Goal: Task Accomplishment & Management: Use online tool/utility

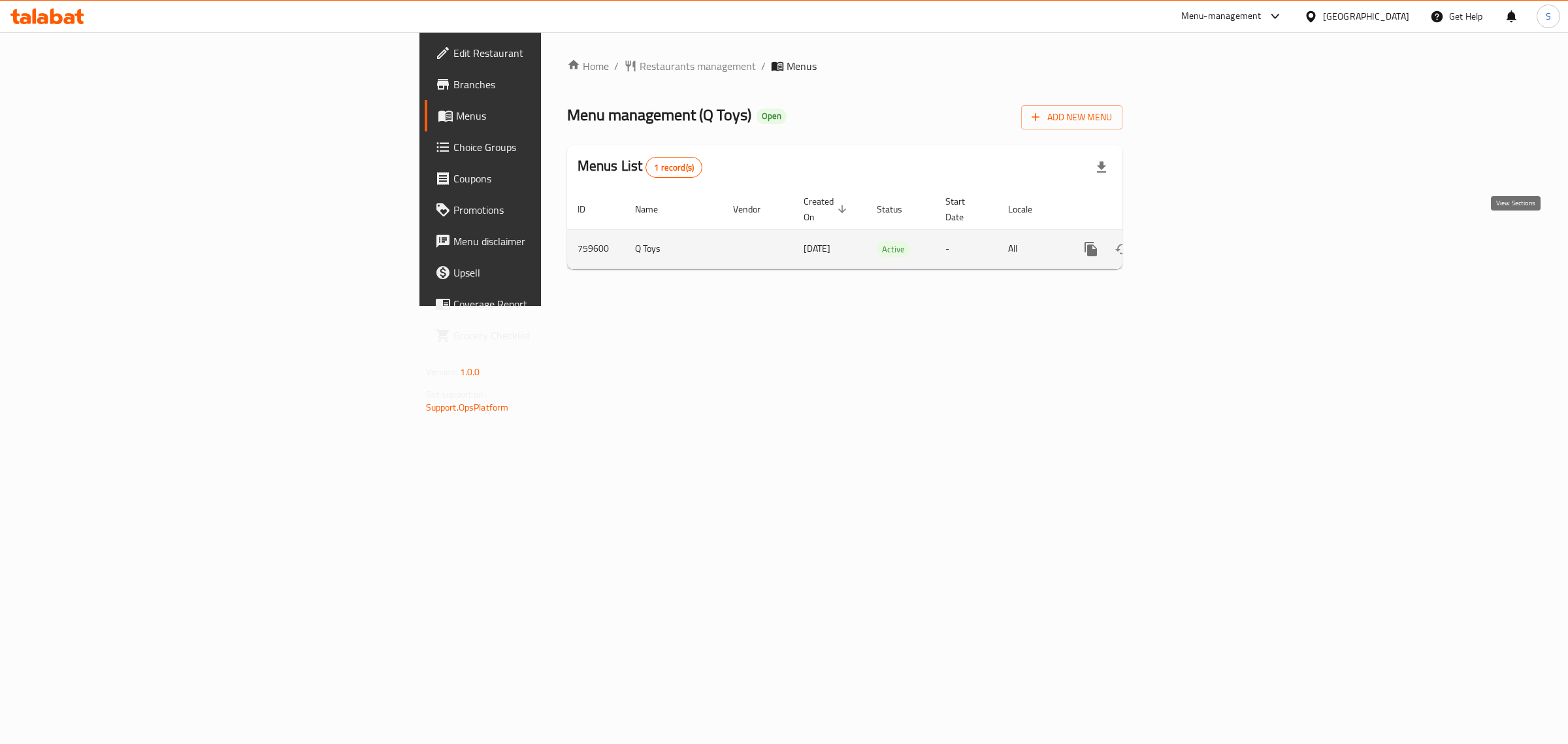
click at [1192, 243] on icon "enhanced table" at bounding box center [1185, 249] width 12 height 12
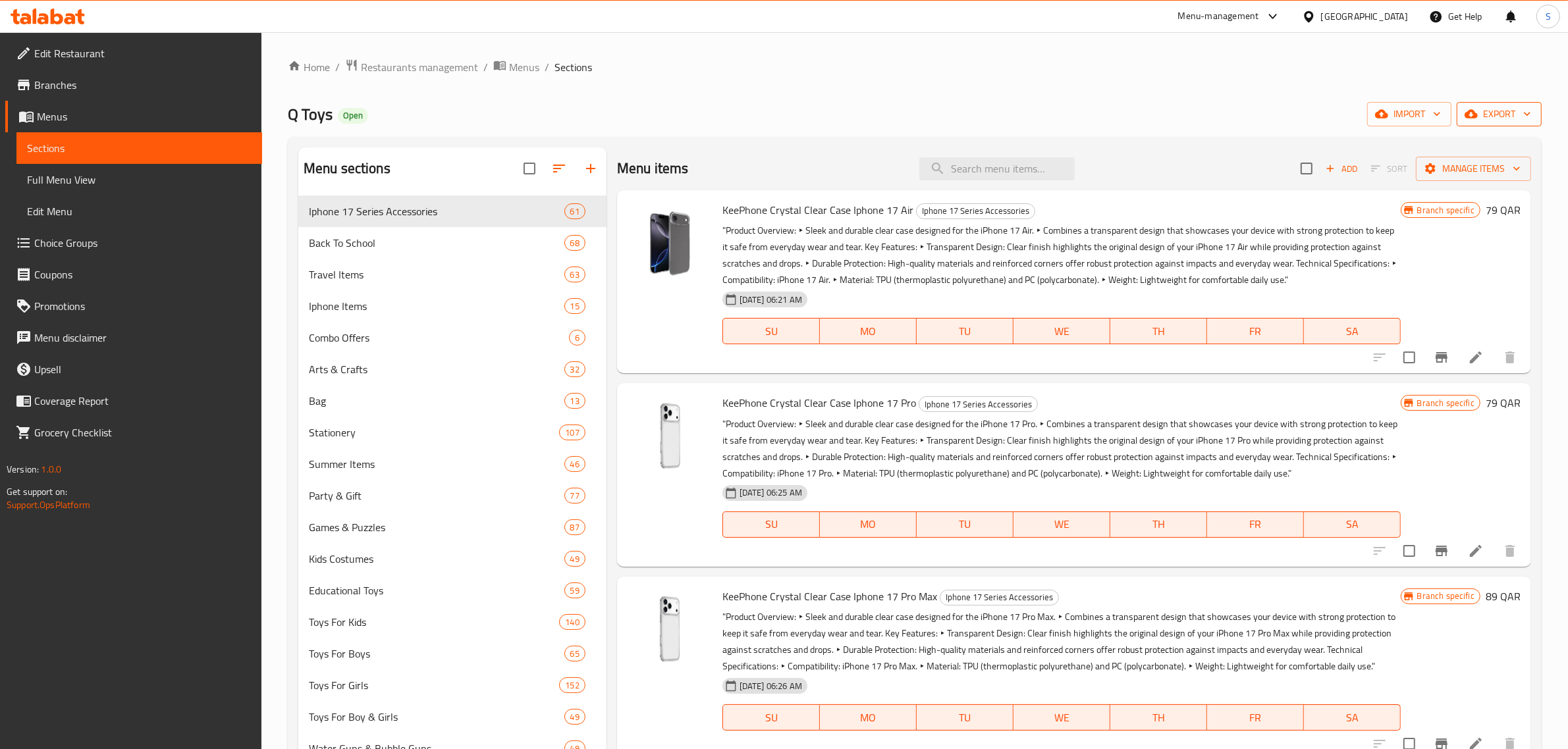
click at [1533, 112] on icon "button" at bounding box center [1527, 114] width 13 height 13
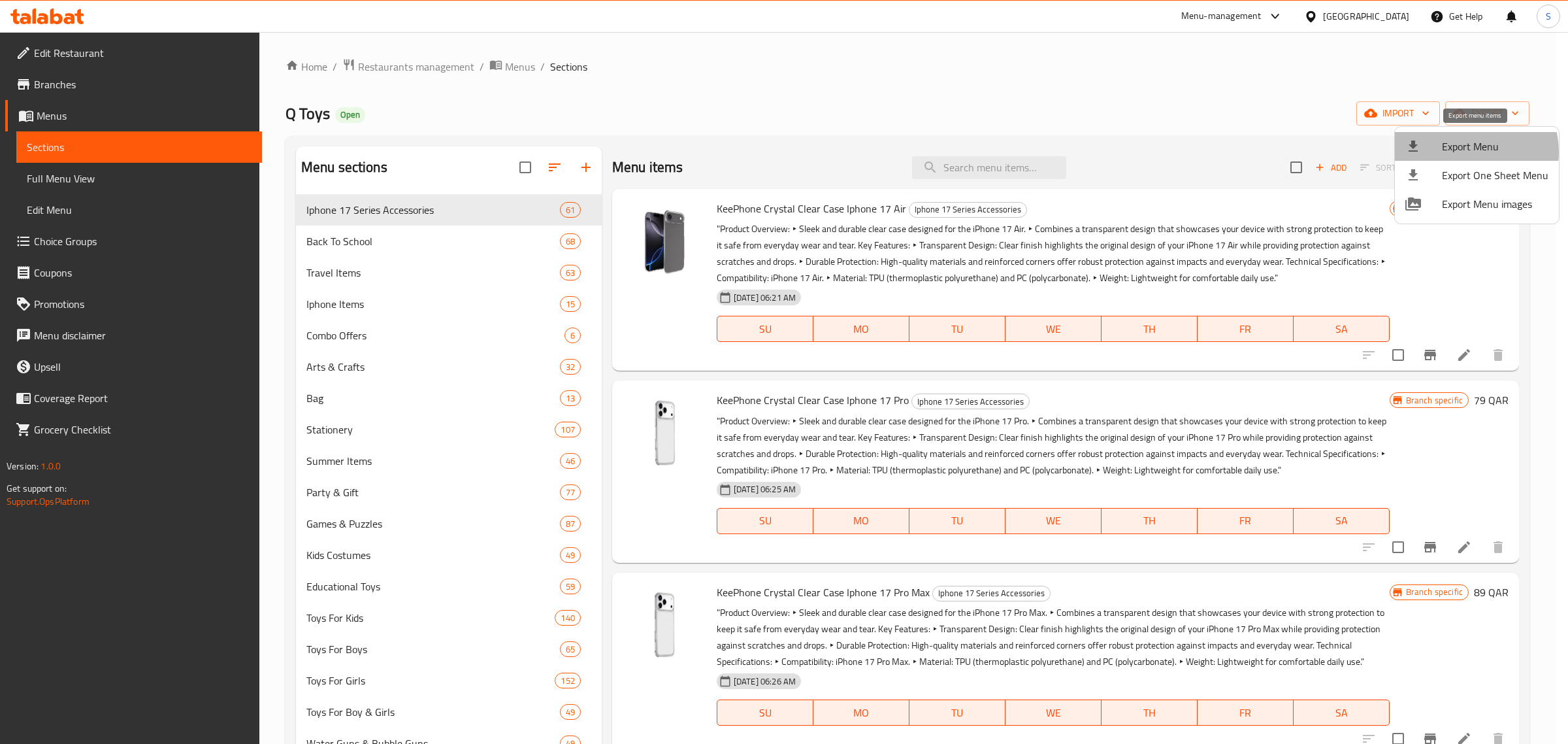
click at [1468, 152] on span "Export Menu" at bounding box center [1496, 146] width 107 height 16
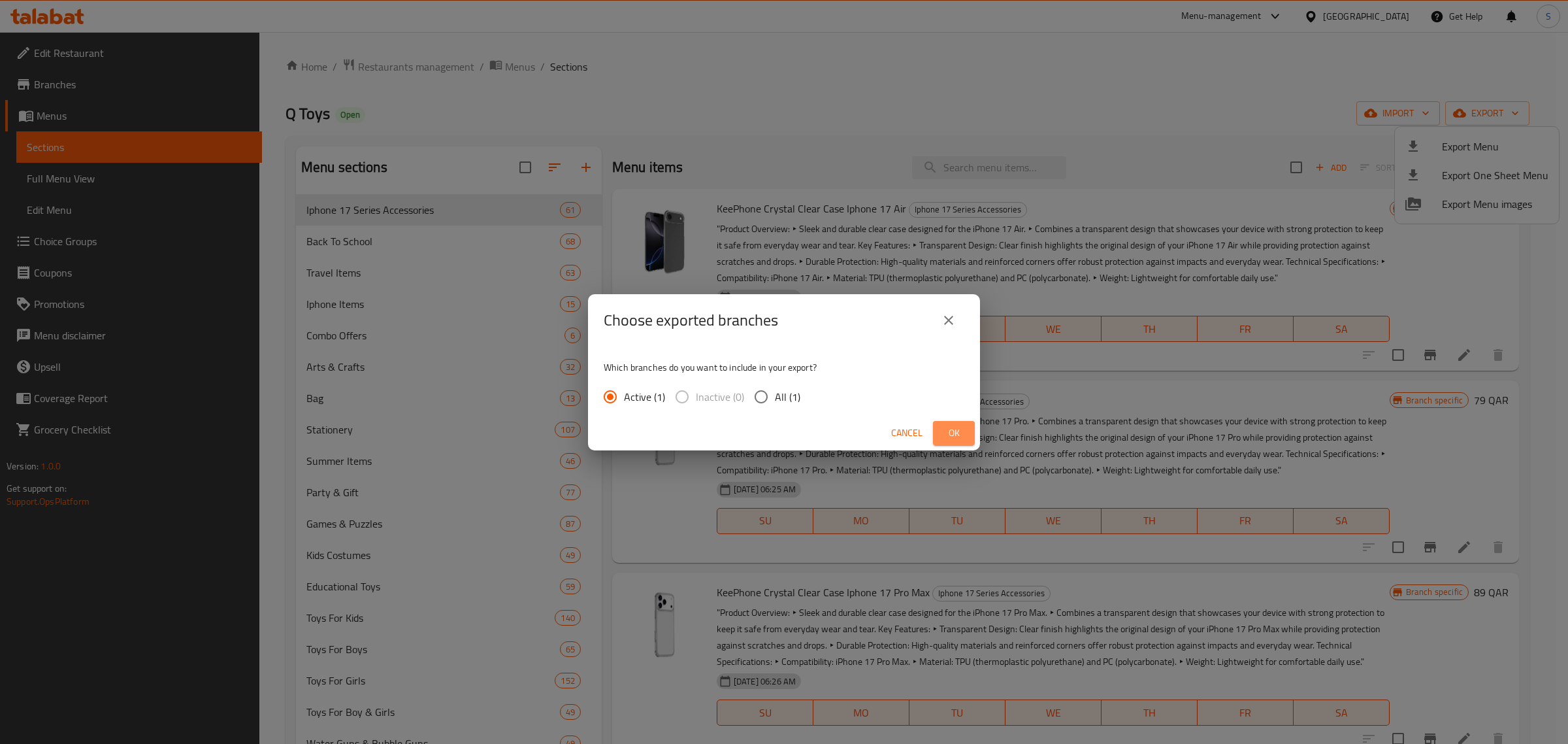
click at [954, 432] on span "Ok" at bounding box center [953, 433] width 21 height 17
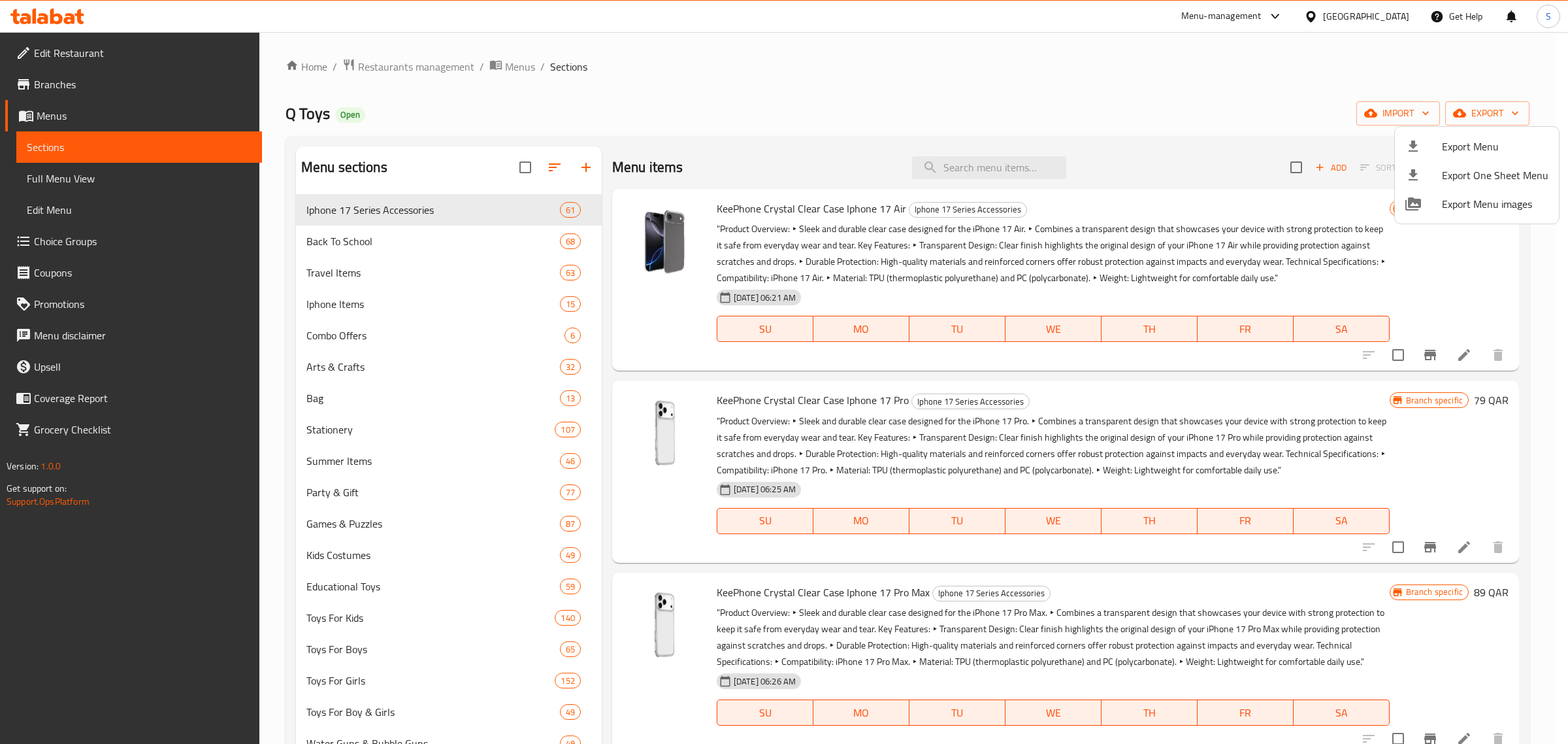
click at [71, 17] on div at bounding box center [784, 372] width 1568 height 744
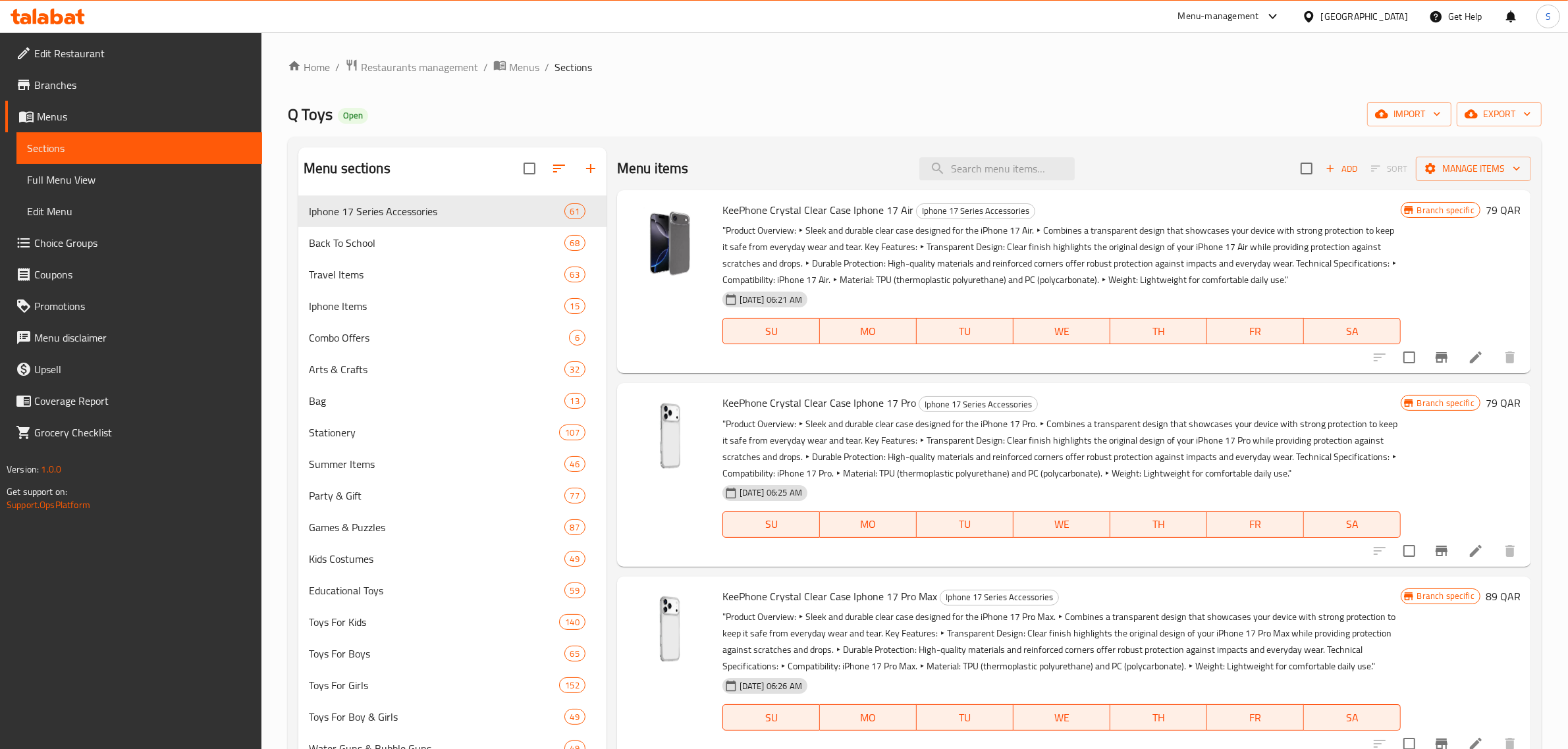
click at [71, 17] on icon at bounding box center [70, 18] width 11 height 11
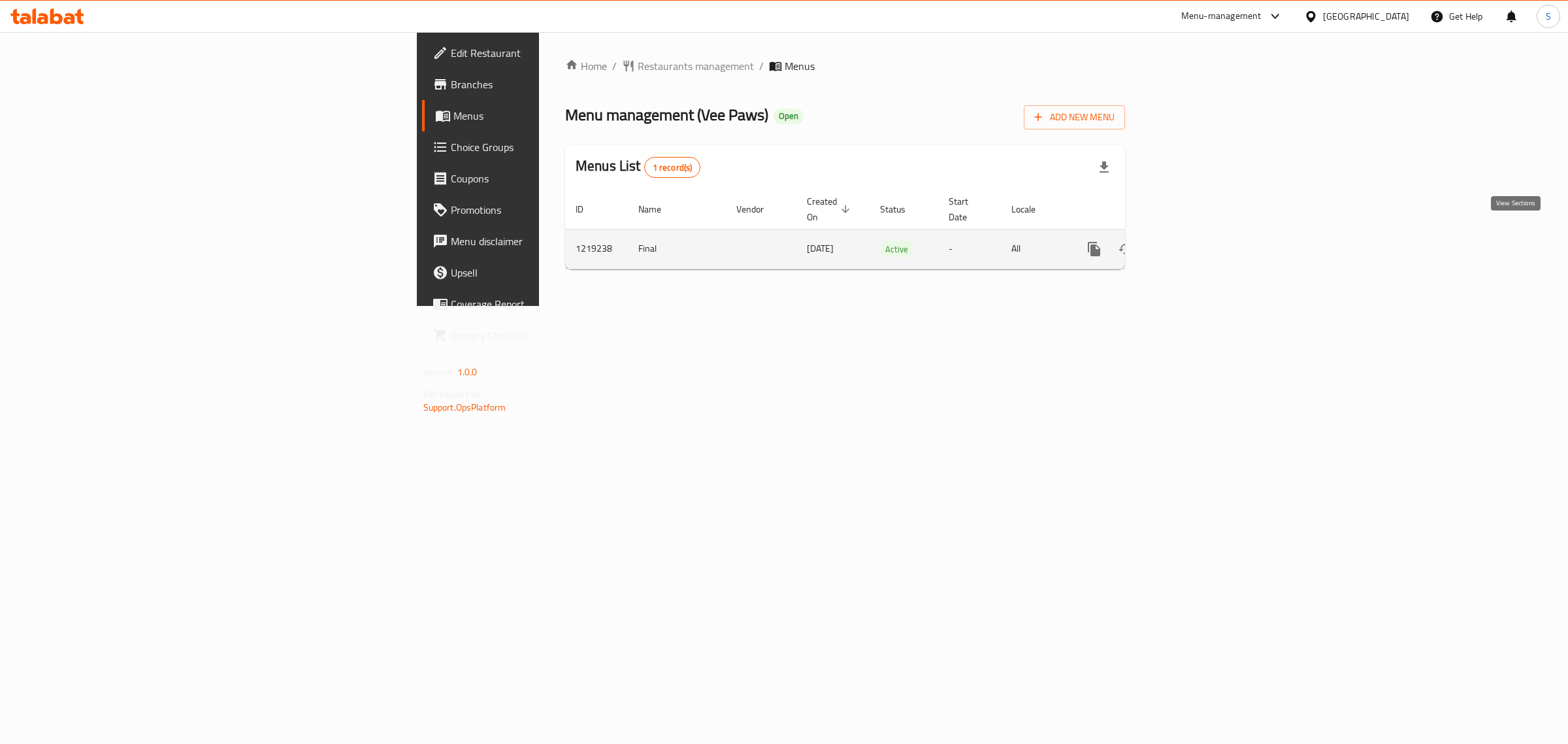
click at [1194, 243] on icon "enhanced table" at bounding box center [1189, 249] width 12 height 12
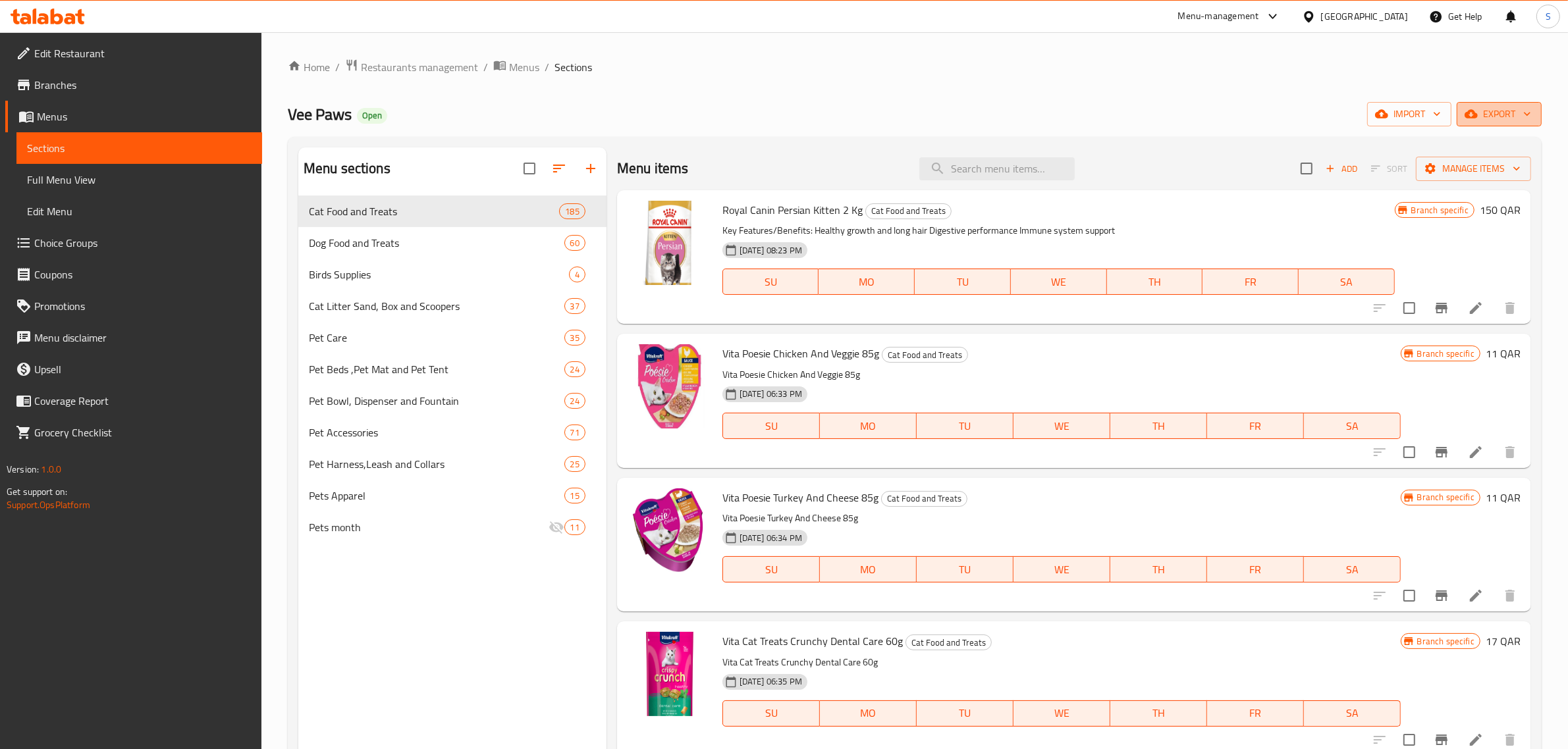
click at [1533, 120] on icon "button" at bounding box center [1527, 114] width 13 height 13
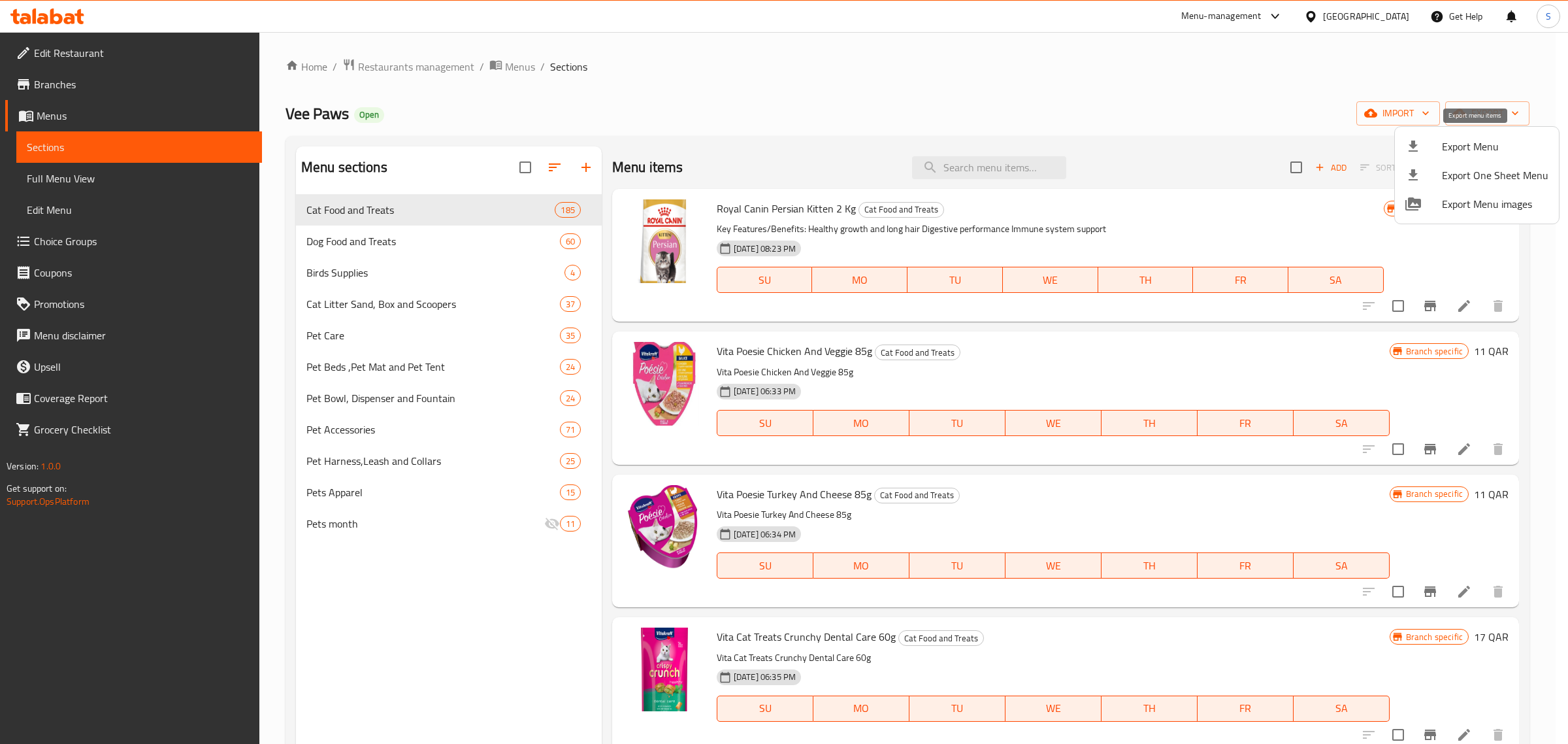
click at [1477, 151] on span "Export Menu" at bounding box center [1496, 146] width 107 height 16
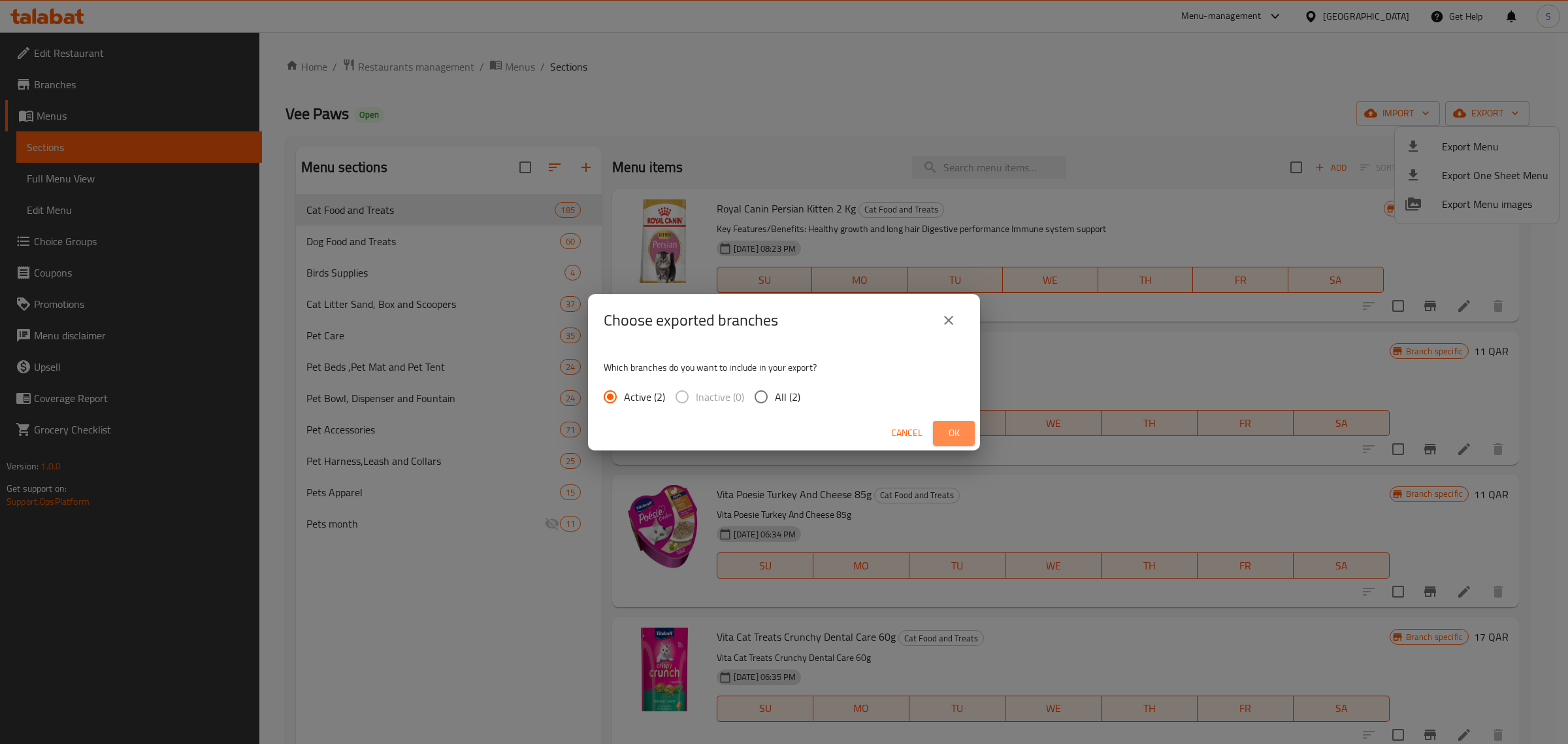
click at [956, 429] on span "Ok" at bounding box center [953, 433] width 21 height 17
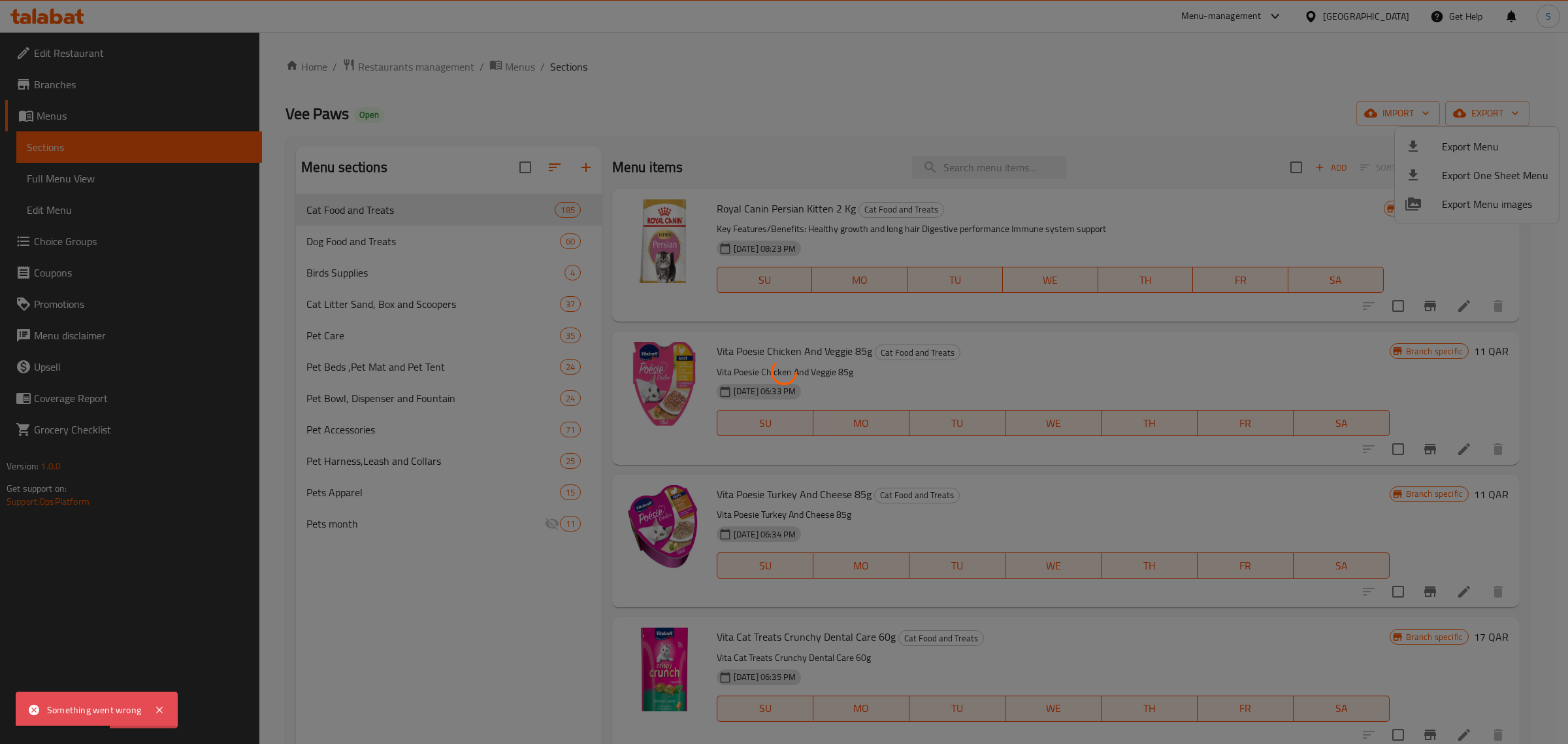
click at [299, 662] on div at bounding box center [784, 372] width 1568 height 744
click at [529, 66] on div at bounding box center [784, 372] width 1568 height 744
click at [503, 66] on div at bounding box center [784, 372] width 1568 height 744
click at [897, 112] on div at bounding box center [784, 372] width 1568 height 744
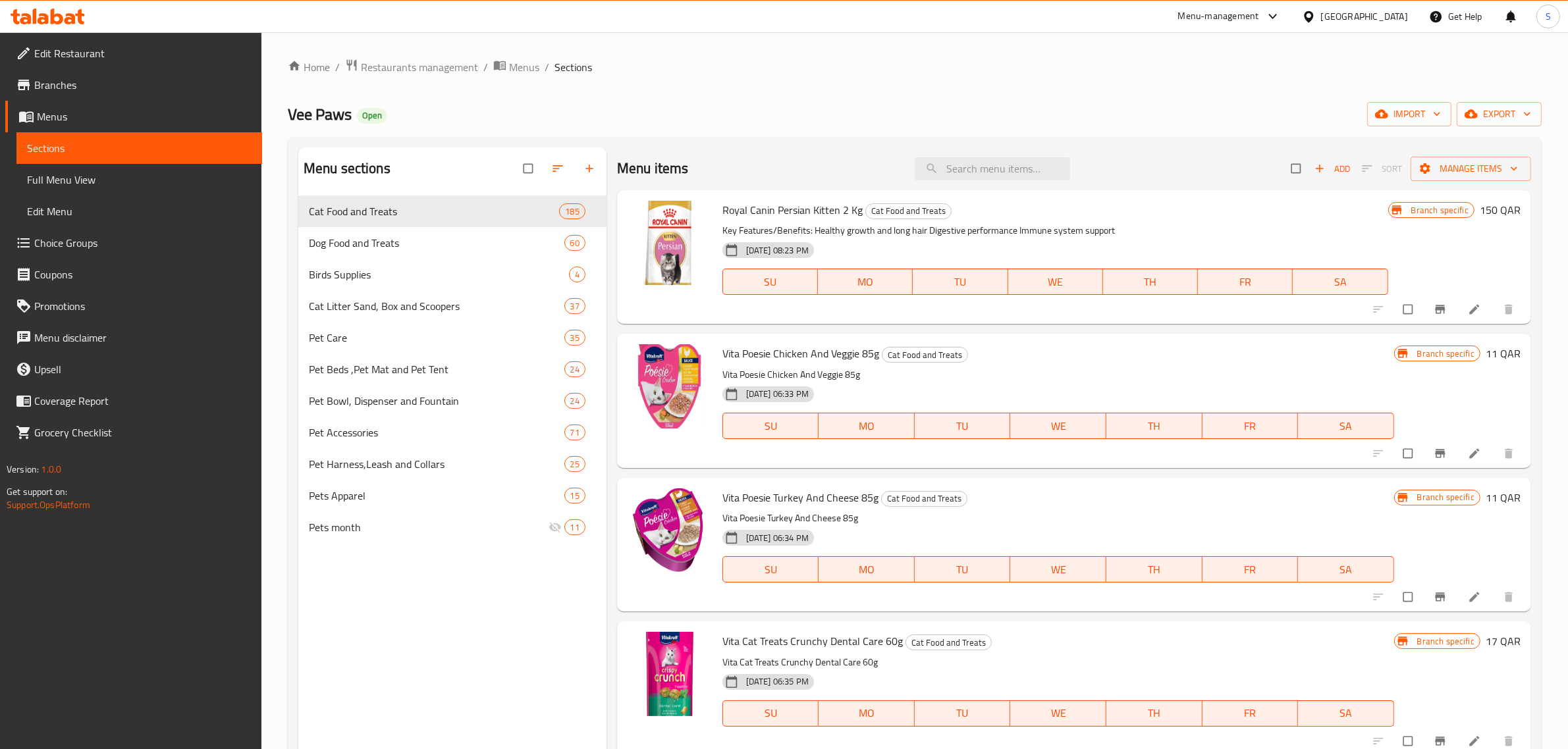
click at [67, 113] on span "Menus" at bounding box center [144, 116] width 214 height 16
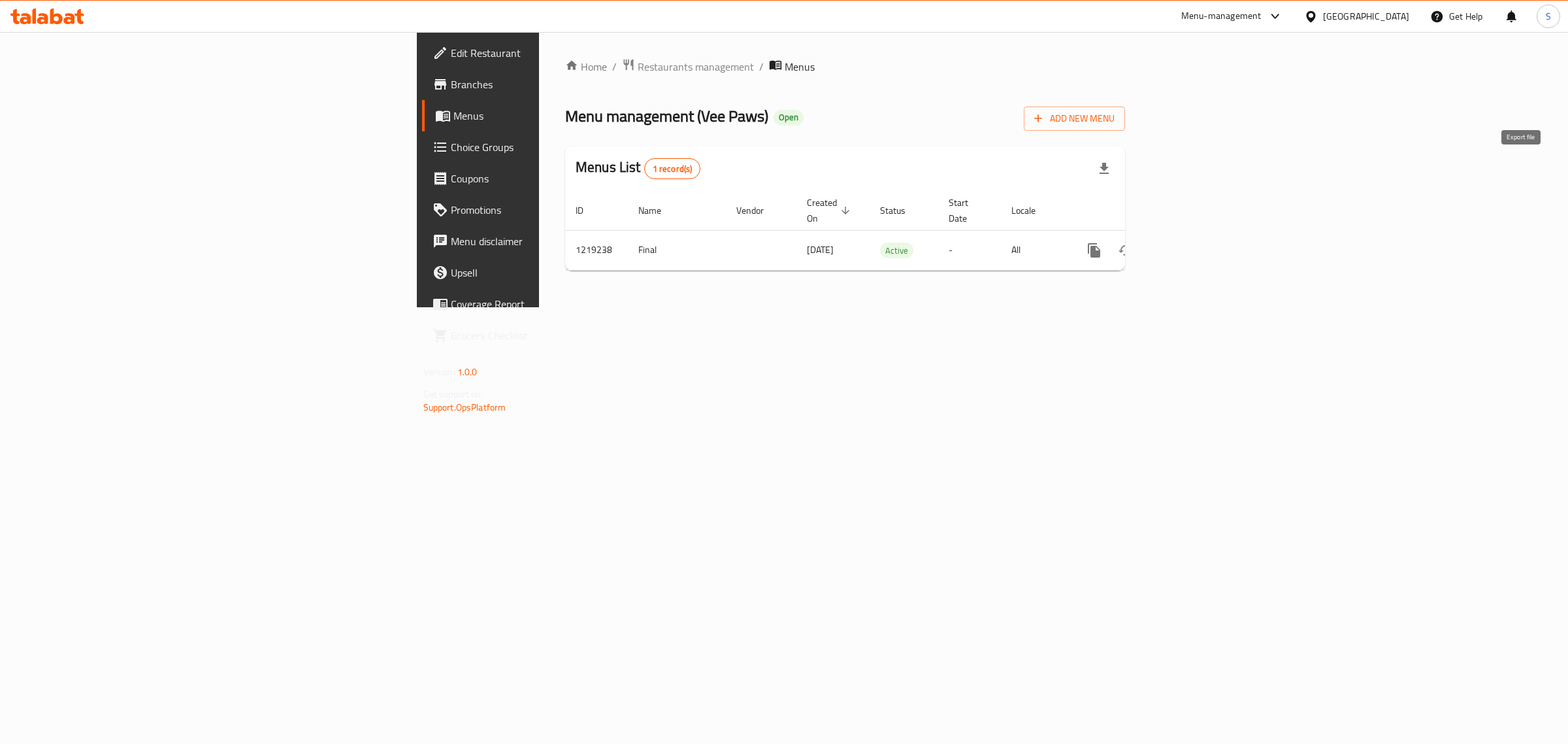
click at [1112, 170] on icon "button" at bounding box center [1104, 169] width 16 height 16
click at [1204, 237] on link "enhanced table" at bounding box center [1188, 250] width 31 height 31
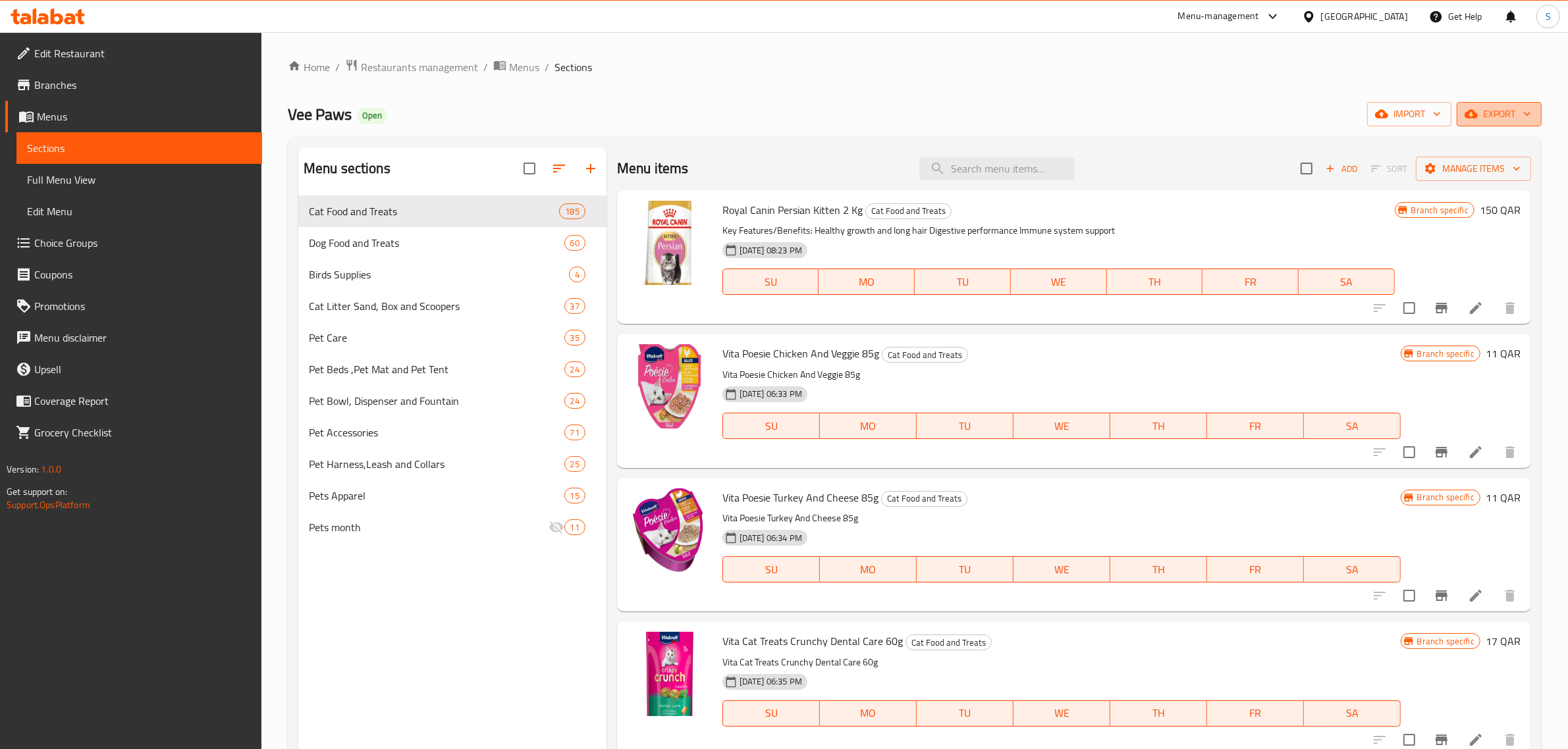
click at [1484, 113] on span "export" at bounding box center [1500, 114] width 64 height 17
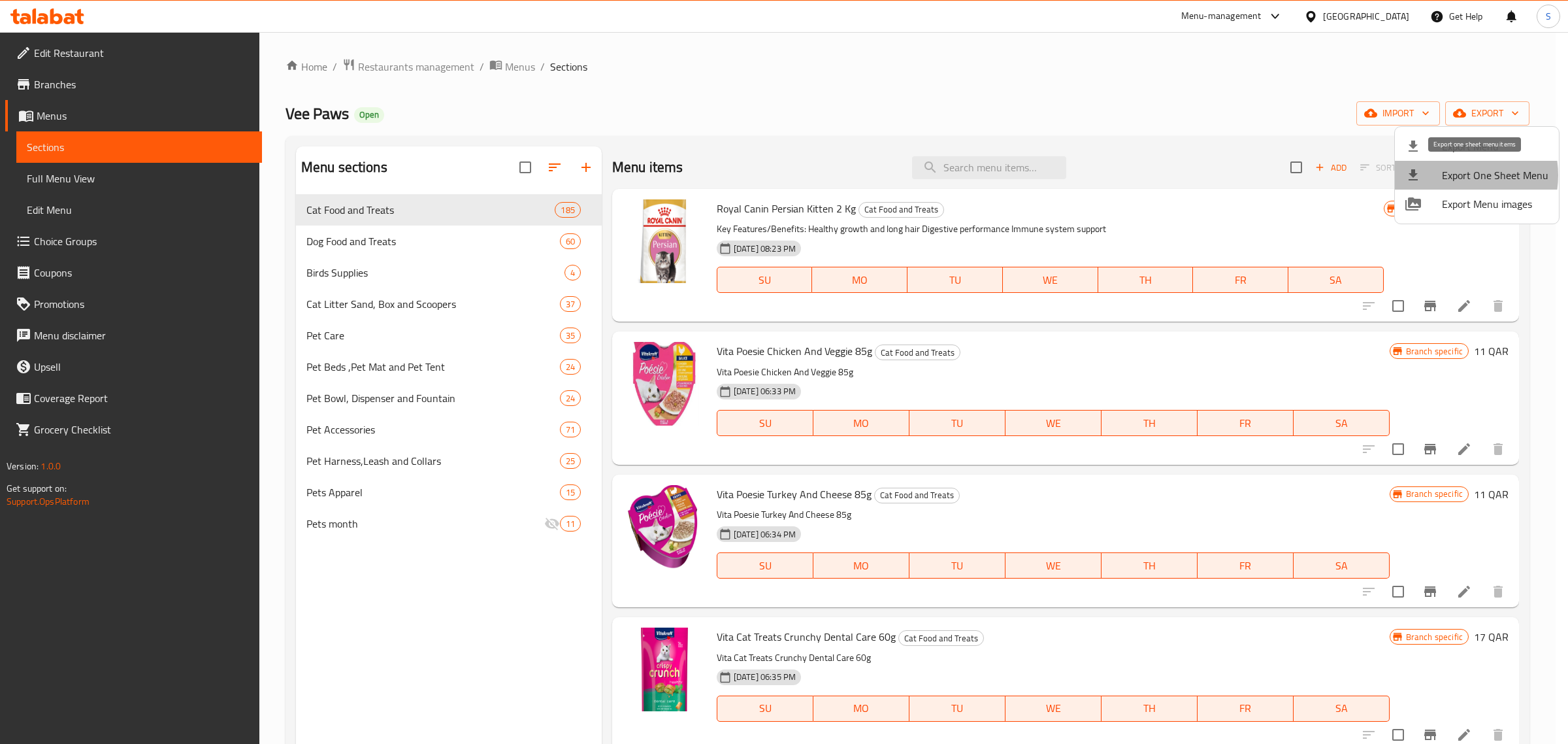
click at [1455, 175] on span "Export One Sheet Menu" at bounding box center [1496, 175] width 107 height 16
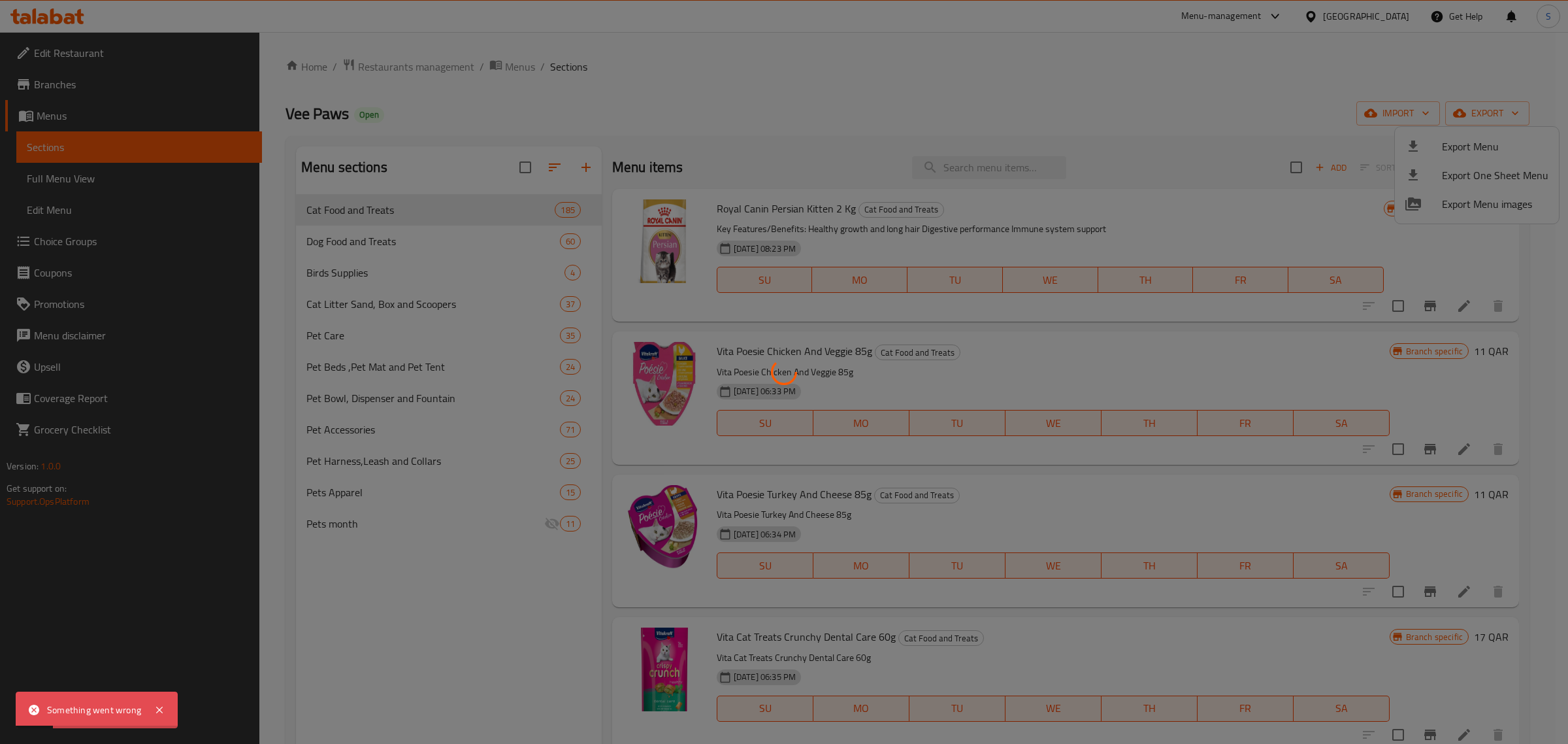
click at [1235, 109] on div at bounding box center [784, 372] width 1568 height 744
click at [1236, 118] on div at bounding box center [784, 372] width 1568 height 744
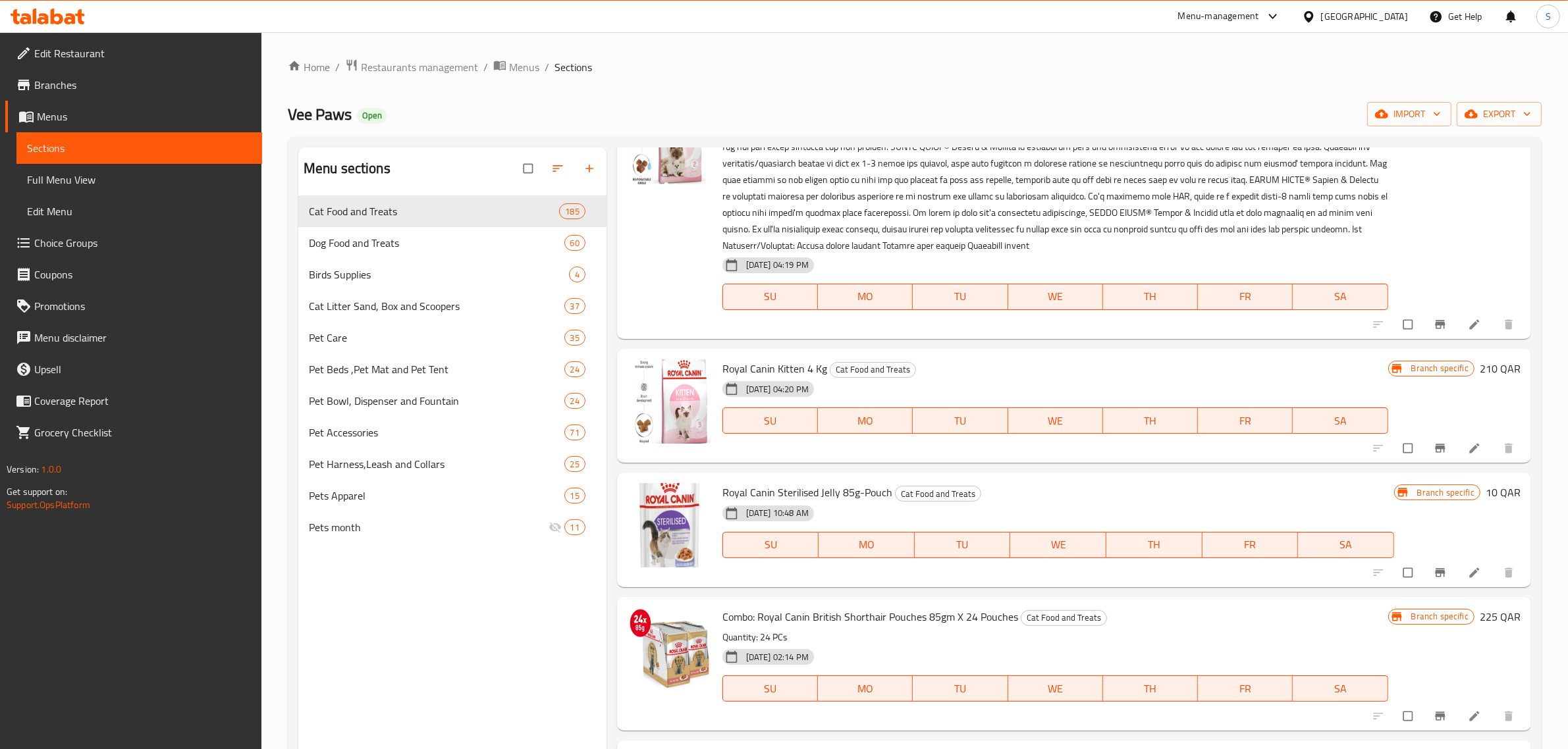
scroll to position [2386, 0]
